Goal: Task Accomplishment & Management: Complete application form

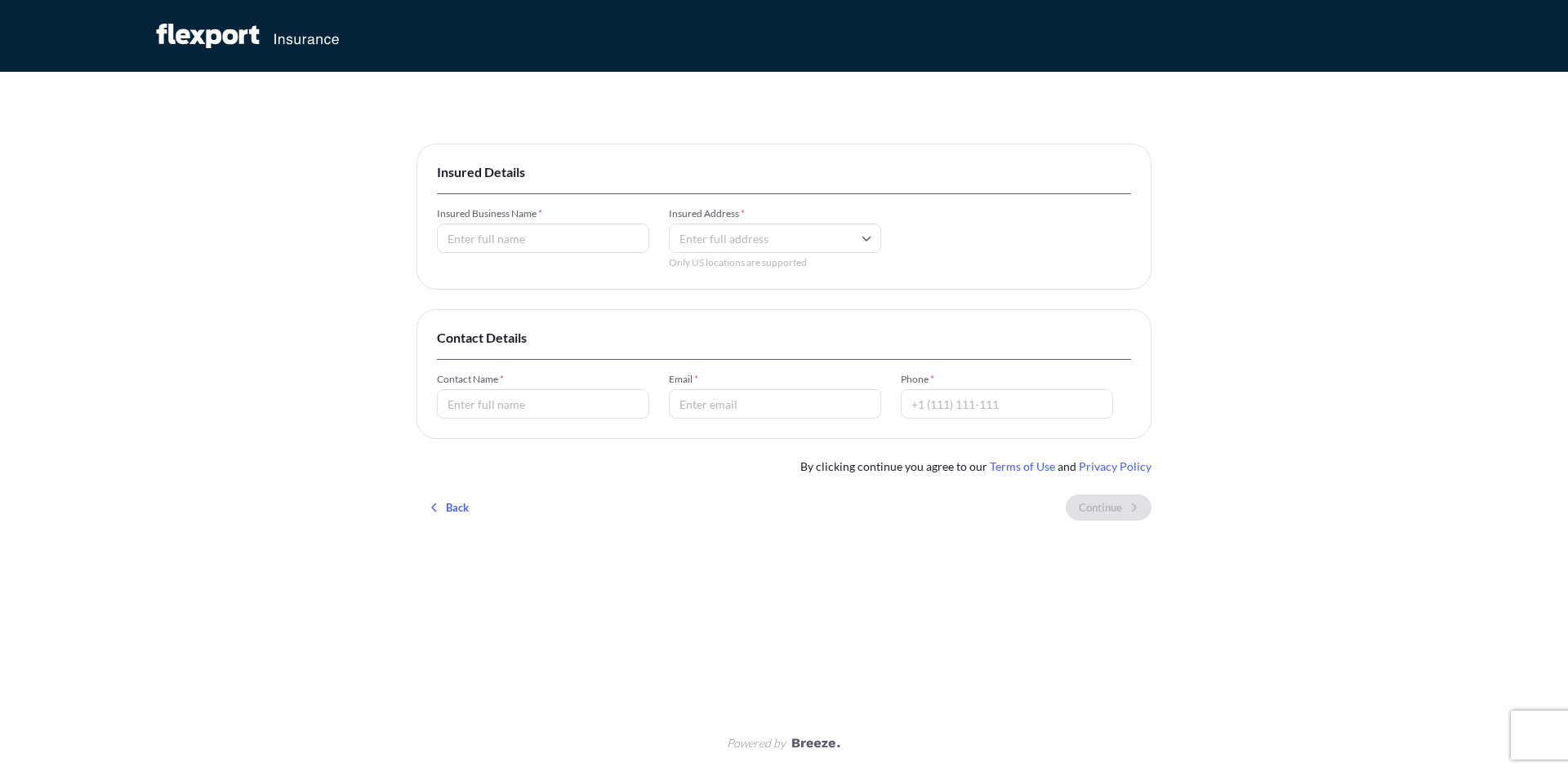
click at [545, 240] on input "Insured Business Name *" at bounding box center [543, 238] width 213 height 29
type input "Sposa Fashions LLC"
click at [816, 307] on li "[STREET_ADDRESS]" at bounding box center [774, 297] width 199 height 31
type input "[STREET_ADDRESS]"
click at [496, 402] on input "Contact Name *" at bounding box center [543, 403] width 213 height 29
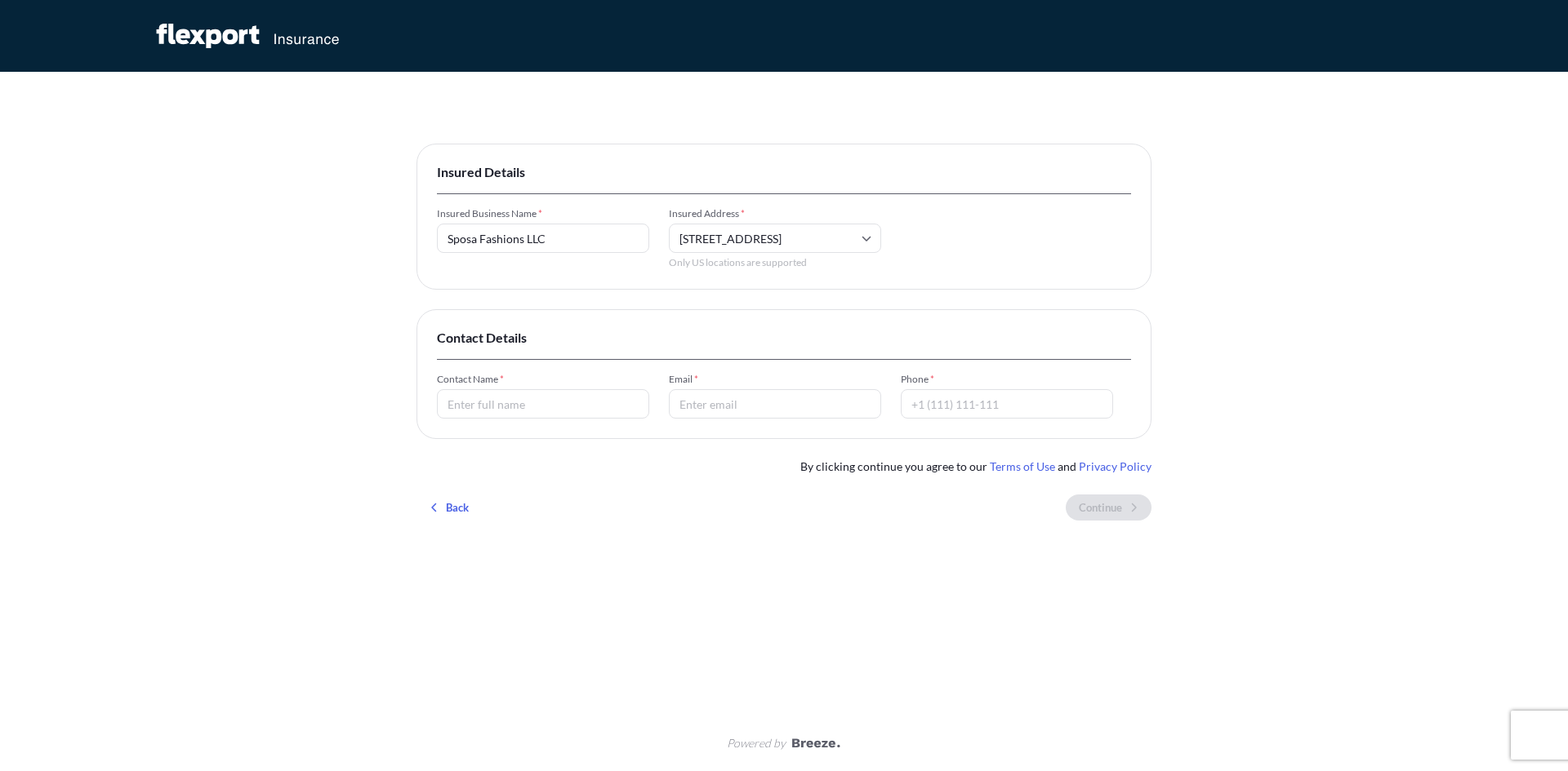
type input "[PERSON_NAME]"
type input "[PERSON_NAME][EMAIL_ADDRESS][DOMAIN_NAME]"
type input "12012208684"
drag, startPoint x: 708, startPoint y: 406, endPoint x: 771, endPoint y: 407, distance: 63.0
click at [771, 407] on input "[PERSON_NAME][EMAIL_ADDRESS][DOMAIN_NAME]" at bounding box center [775, 403] width 213 height 29
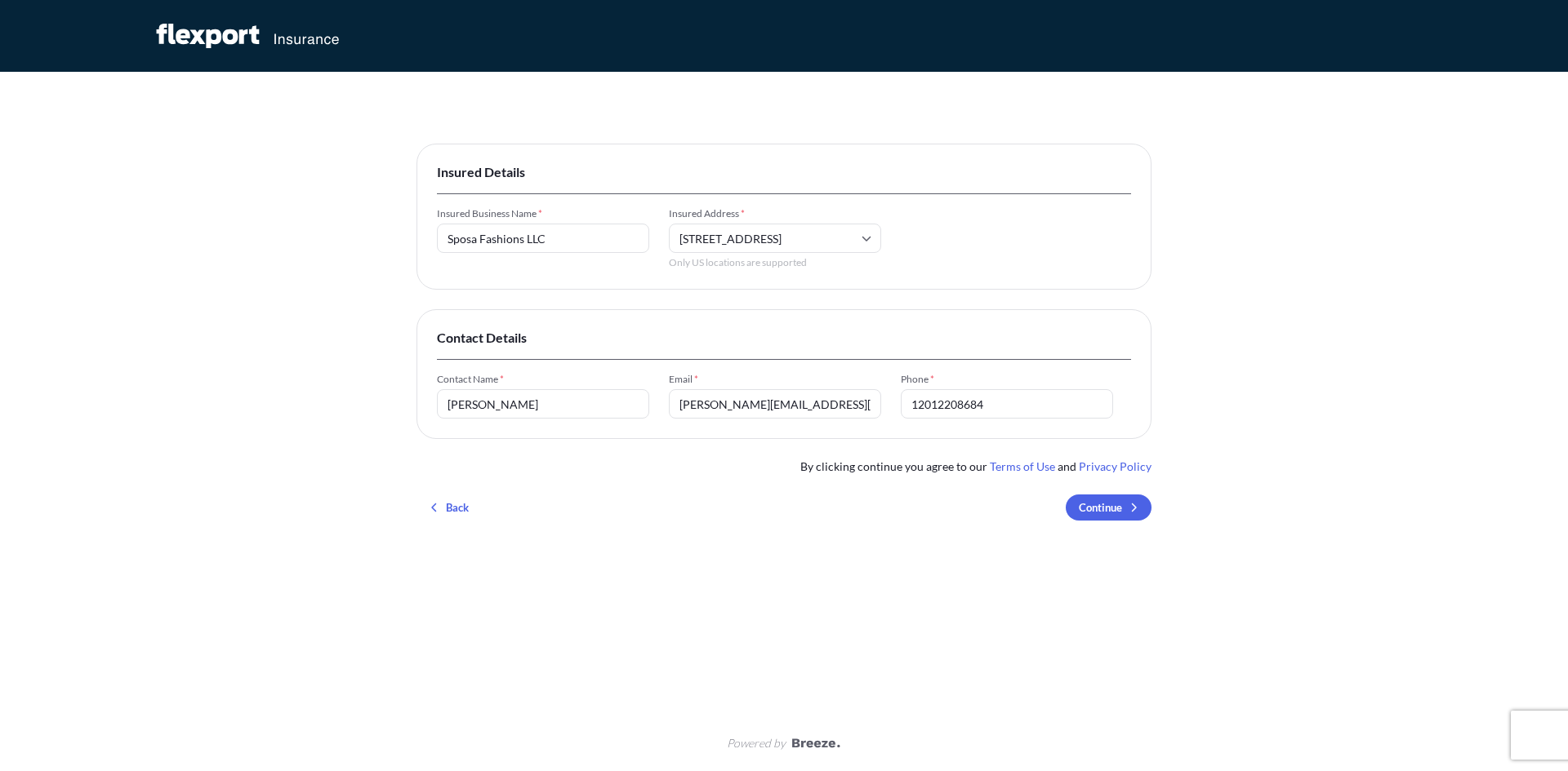
type input "[PERSON_NAME][EMAIL_ADDRESS][PERSON_NAME][DOMAIN_NAME]"
click at [1005, 402] on input "12012208684" at bounding box center [1007, 403] width 213 height 29
click at [899, 403] on div "Contact Name * [PERSON_NAME] Email * [PERSON_NAME][EMAIL_ADDRESS][PERSON_NAME][…" at bounding box center [783, 395] width 694 height 46
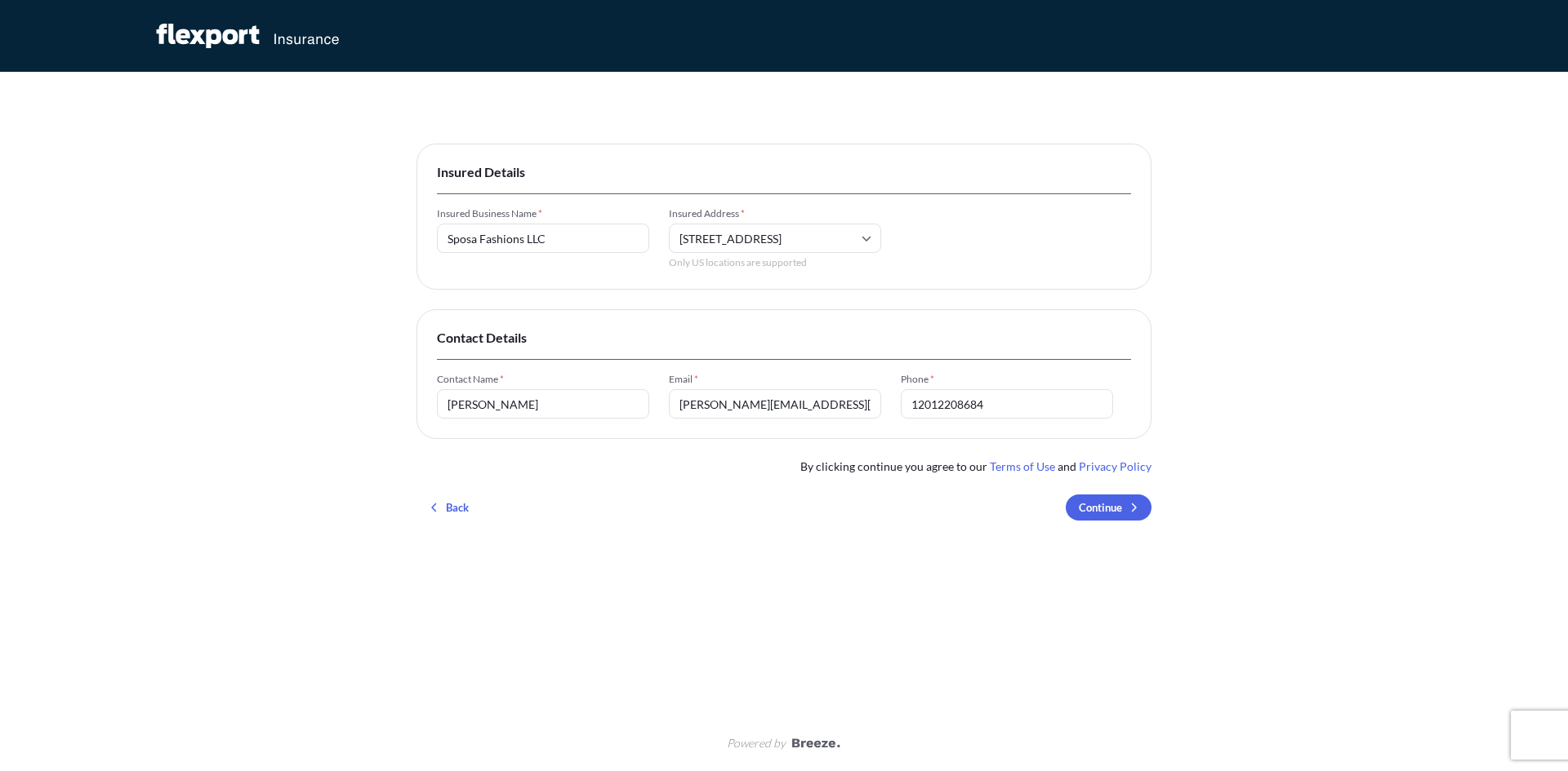
click at [918, 406] on input "12012208684" at bounding box center [1007, 403] width 213 height 29
type input "2012208684"
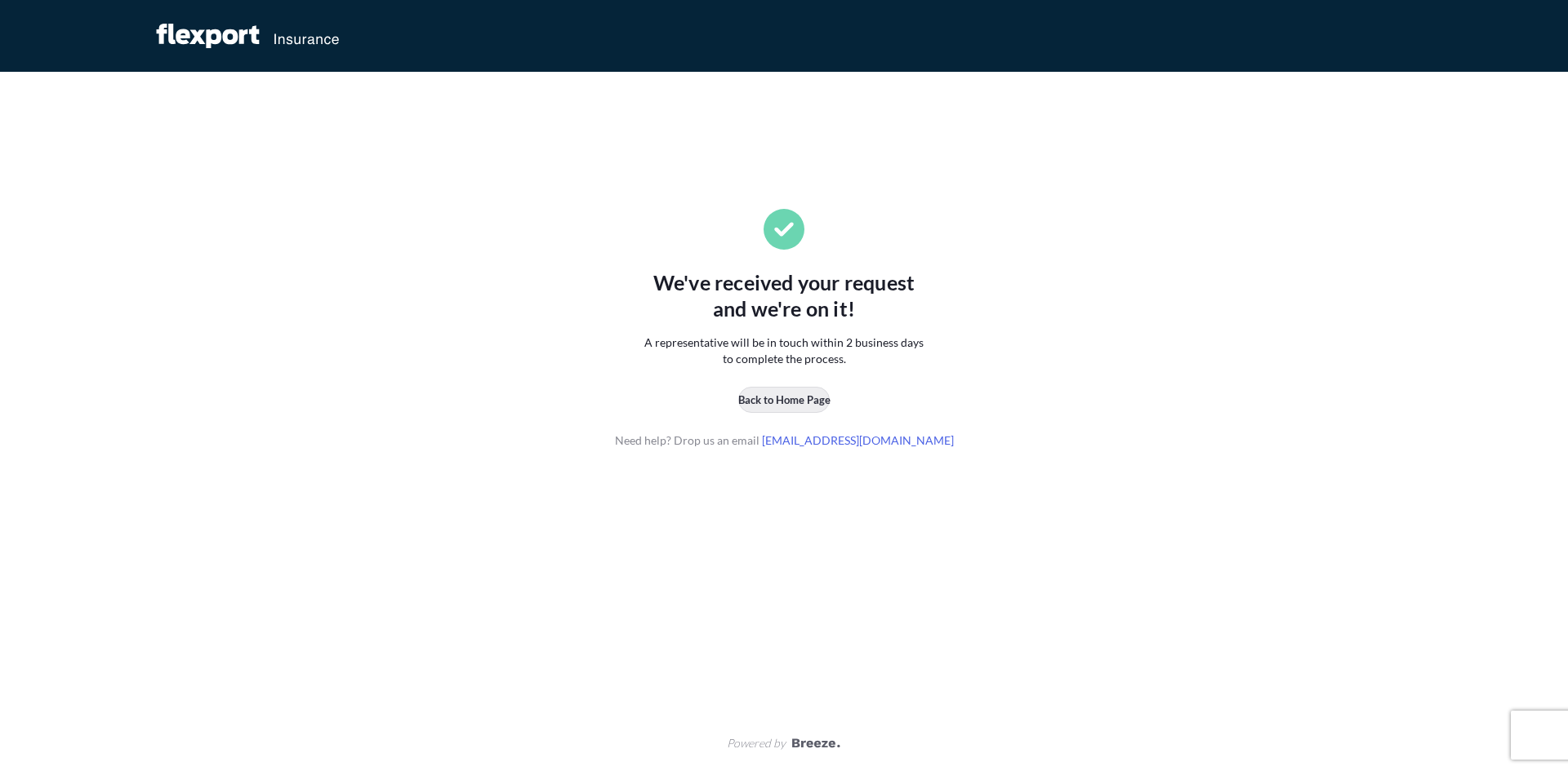
click at [771, 406] on p "Back to Home Page" at bounding box center [784, 400] width 92 height 16
